Goal: Find specific page/section: Find specific page/section

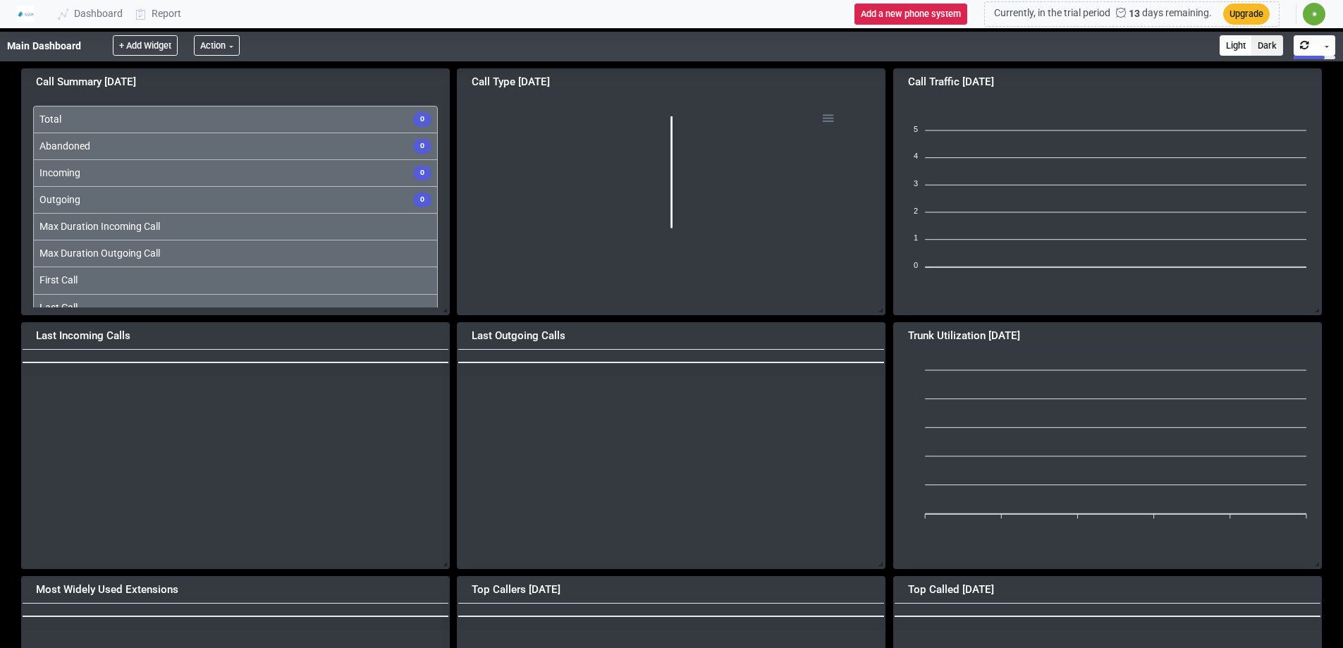
click at [63, 47] on div "Main Dashboard" at bounding box center [51, 47] width 102 height 30
click at [109, 12] on link "Dashboard" at bounding box center [91, 14] width 78 height 26
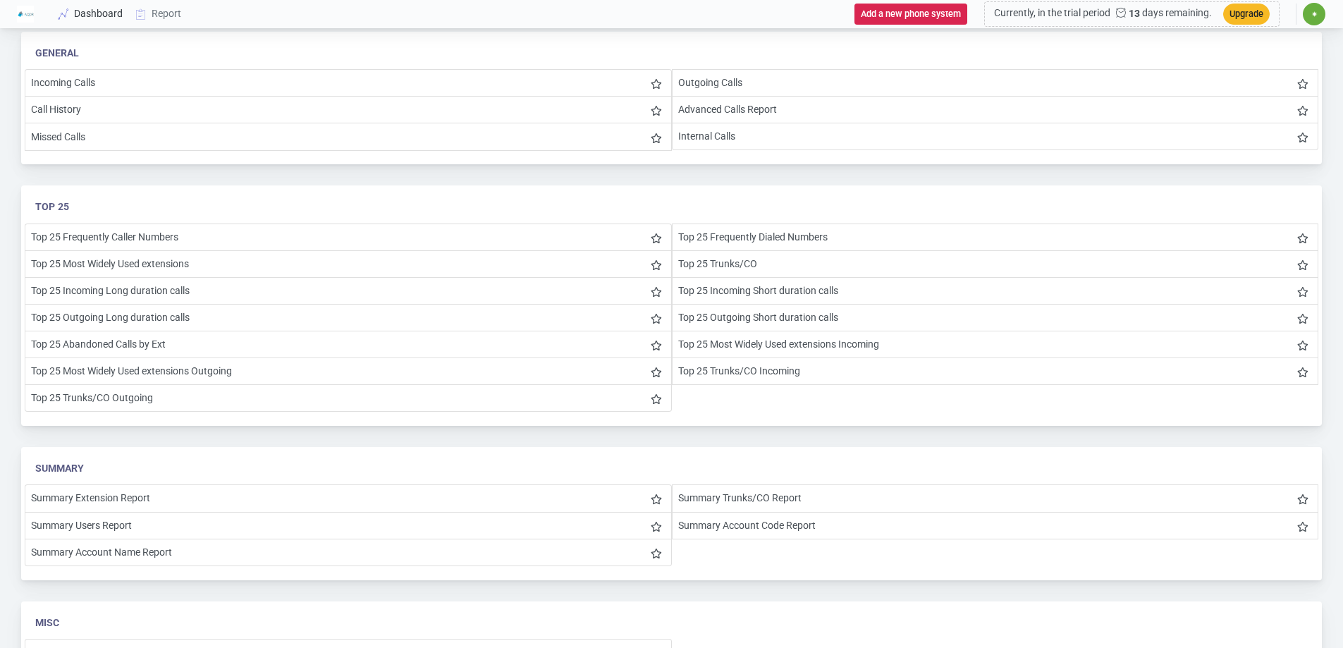
click at [103, 9] on link "Dashboard" at bounding box center [91, 14] width 78 height 26
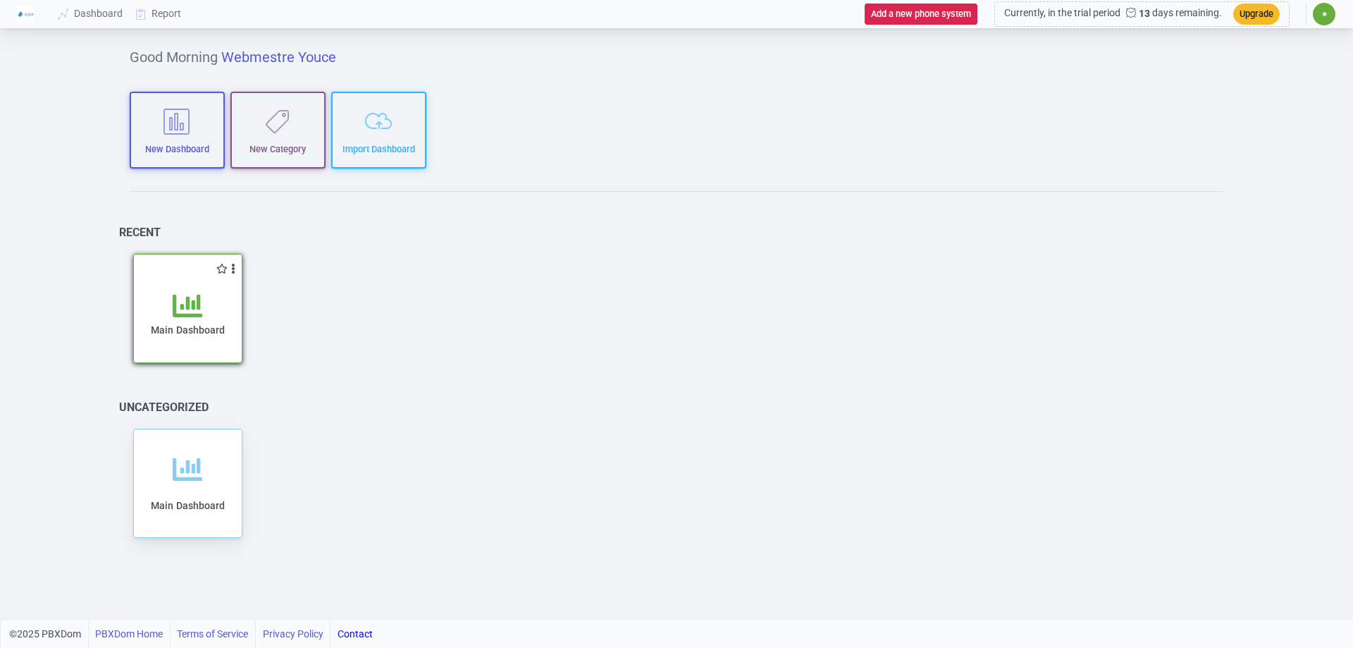
click at [196, 301] on icon at bounding box center [188, 306] width 30 height 30
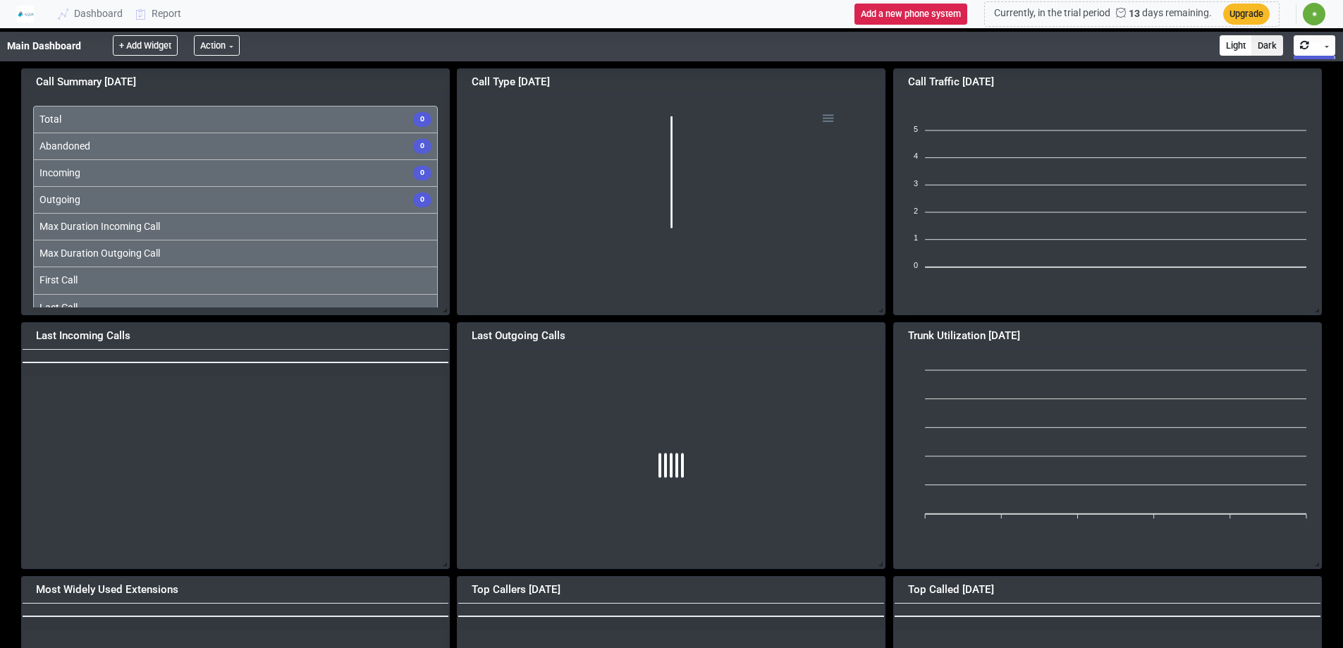
scroll to position [235, 448]
click at [196, 290] on li "First Call" at bounding box center [235, 279] width 405 height 27
